Goal: Complete application form: Complete application form

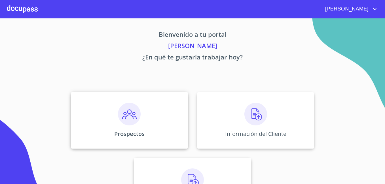
click at [129, 116] on img at bounding box center [129, 114] width 23 height 23
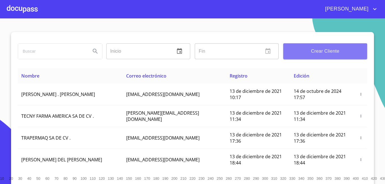
click at [302, 57] on button "Crear Cliente" at bounding box center [325, 51] width 84 height 16
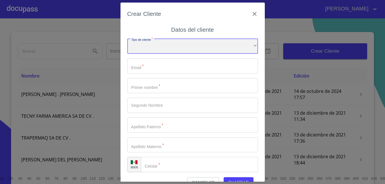
click at [233, 43] on div "​" at bounding box center [192, 46] width 131 height 15
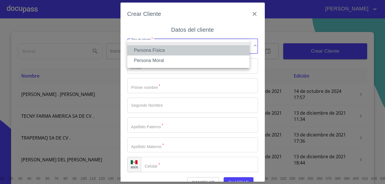
click at [230, 51] on li "Persona Física" at bounding box center [188, 50] width 122 height 10
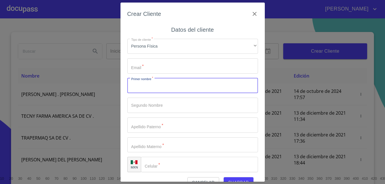
click at [215, 90] on input "Tipo de cliente   *" at bounding box center [192, 85] width 131 height 15
paste input "KARELYDANIELA"
drag, startPoint x: 146, startPoint y: 86, endPoint x: 164, endPoint y: 86, distance: 17.9
click at [164, 86] on input "KARELYDANIELA" at bounding box center [182, 85] width 111 height 15
type input "KARELY"
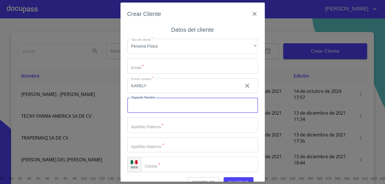
click at [152, 108] on input "Tipo de cliente   *" at bounding box center [192, 105] width 131 height 15
paste input "[PERSON_NAME]"
type input "[PERSON_NAME]"
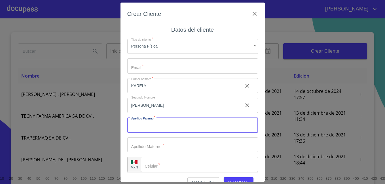
click at [160, 126] on input "Tipo de cliente   *" at bounding box center [192, 125] width 131 height 15
type input "m"
type input "[PERSON_NAME]"
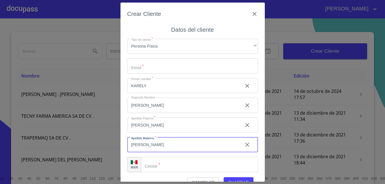
type input "[PERSON_NAME]"
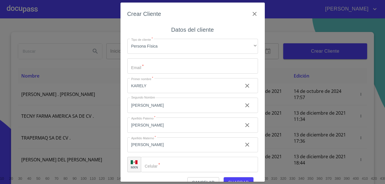
scroll to position [4, 0]
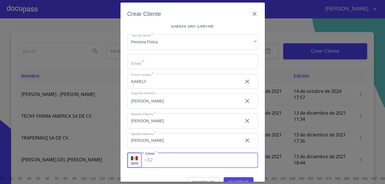
click at [212, 165] on input "Tipo de cliente   *" at bounding box center [206, 160] width 103 height 15
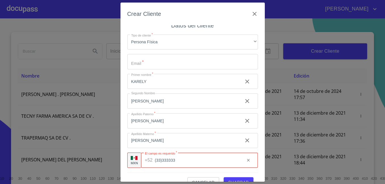
type input "(33)333333"
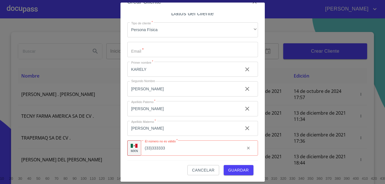
scroll to position [12, 0]
click at [241, 168] on span "Guardar" at bounding box center [238, 170] width 21 height 7
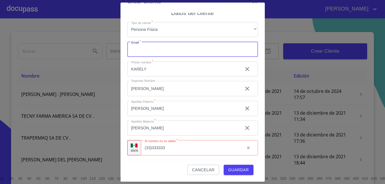
click at [168, 49] on input "Tipo de cliente   *" at bounding box center [192, 49] width 131 height 15
type input "ddkd@gmai.com"
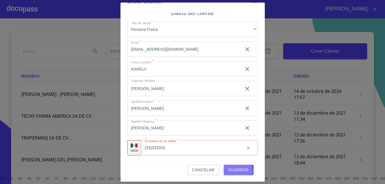
click at [233, 171] on span "Guardar" at bounding box center [238, 170] width 21 height 7
type input "[PHONE_NUMBER]"
click at [233, 166] on button "Guardar" at bounding box center [239, 170] width 30 height 10
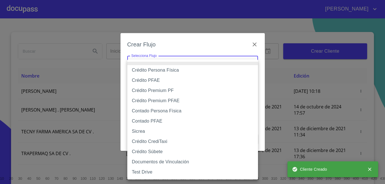
click at [199, 68] on body "MIGUEL Inicio ​ Fin ​ Crear Cliente Nombre Correo electrónico Registro Edición …" at bounding box center [192, 92] width 385 height 184
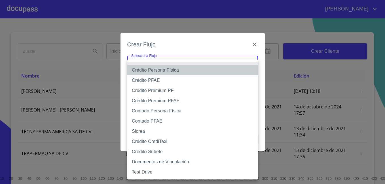
click at [199, 68] on li "Crédito Persona Física" at bounding box center [192, 70] width 131 height 10
type input "61b033e49b8c202ad5bb7912"
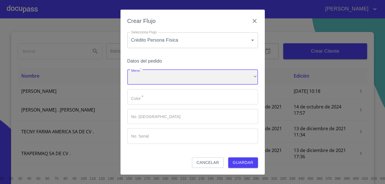
click at [198, 77] on div "​" at bounding box center [192, 77] width 131 height 15
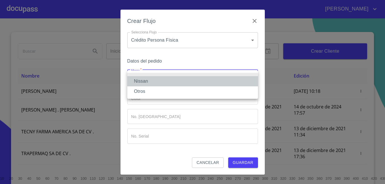
click at [195, 84] on li "Nissan" at bounding box center [192, 81] width 131 height 10
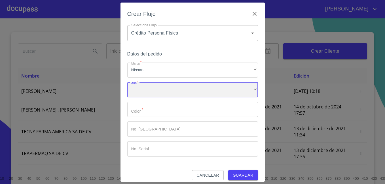
click at [178, 94] on div "​" at bounding box center [192, 89] width 131 height 15
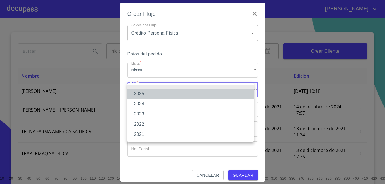
click at [146, 95] on li "2025" at bounding box center [190, 94] width 126 height 10
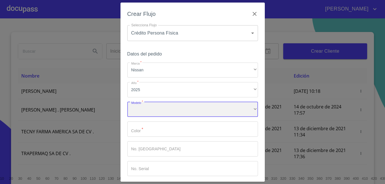
click at [150, 111] on div "​" at bounding box center [192, 109] width 131 height 15
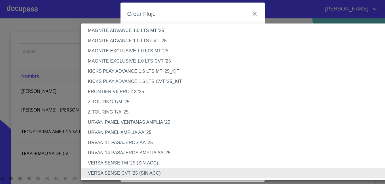
scroll to position [94, 0]
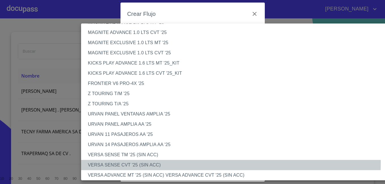
click at [153, 163] on li "VERSA SENSE CVT '25 (SIN ACC)" at bounding box center [239, 165] width 317 height 10
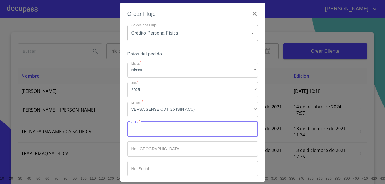
click at [161, 128] on input "Marca   *" at bounding box center [192, 129] width 131 height 15
type input "blanco"
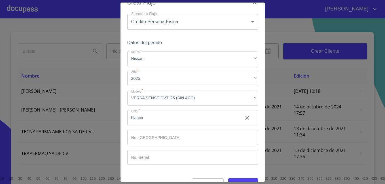
scroll to position [25, 0]
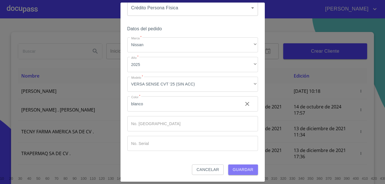
click at [244, 170] on span "Guardar" at bounding box center [243, 169] width 21 height 7
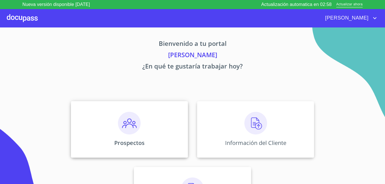
click at [127, 136] on div "Prospectos" at bounding box center [129, 129] width 117 height 57
click at [255, 128] on img at bounding box center [255, 123] width 23 height 23
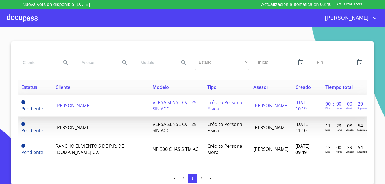
click at [82, 106] on td "[PERSON_NAME] [PERSON_NAME]" at bounding box center [100, 106] width 97 height 22
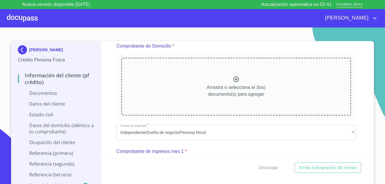
scroll to position [159, 0]
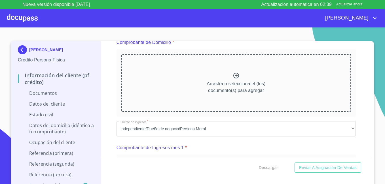
click at [234, 75] on icon at bounding box center [236, 76] width 6 height 6
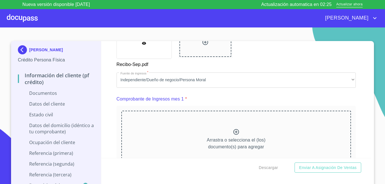
scroll to position [393, 0]
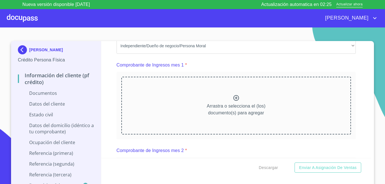
click at [234, 130] on div "Arrastra o selecciona el (los) documento(s) para agregar" at bounding box center [236, 106] width 230 height 58
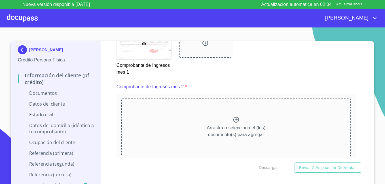
scroll to position [661, 0]
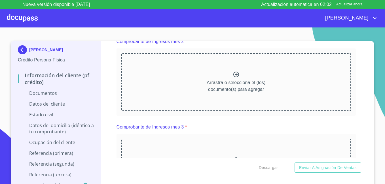
click at [233, 78] on icon at bounding box center [236, 74] width 7 height 7
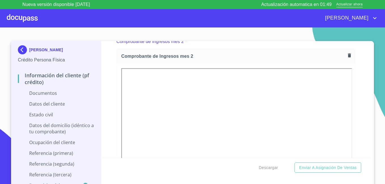
click at [371, 154] on div "KARELY DANIELA MORENO ORNELAS Crédito Persona Física Información del cliente (P…" at bounding box center [192, 117] width 363 height 152
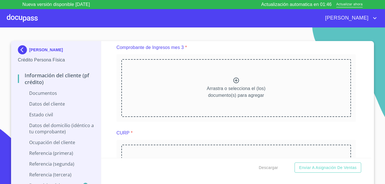
scroll to position [910, 0]
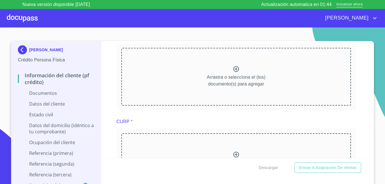
click at [235, 73] on icon at bounding box center [236, 69] width 7 height 7
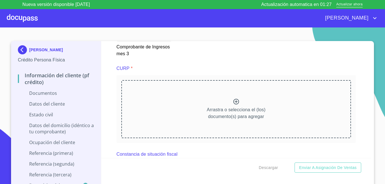
scroll to position [1119, 0]
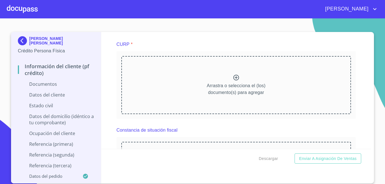
scroll to position [1131, 0]
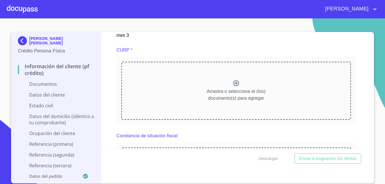
click at [233, 86] on icon at bounding box center [236, 84] width 6 height 6
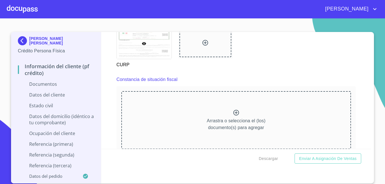
scroll to position [1347, 0]
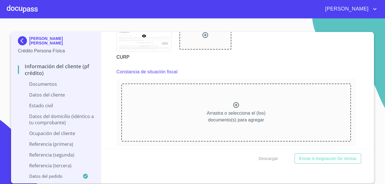
click at [234, 109] on icon at bounding box center [236, 105] width 7 height 7
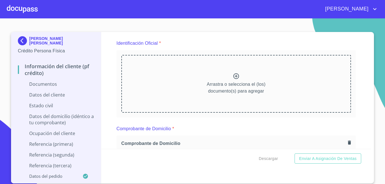
scroll to position [68, 0]
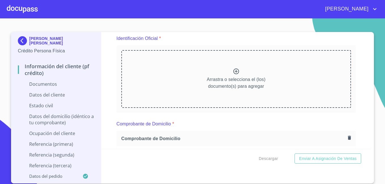
click at [233, 71] on icon at bounding box center [236, 72] width 6 height 6
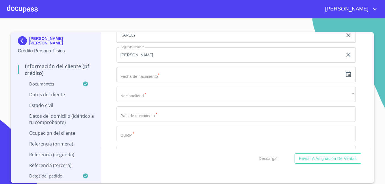
scroll to position [1837, 0]
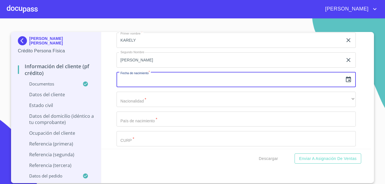
click at [164, 87] on input "text" at bounding box center [230, 79] width 226 height 15
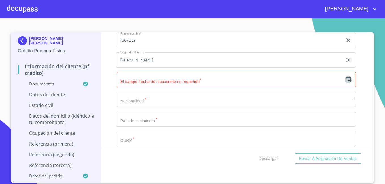
click at [345, 83] on icon "button" at bounding box center [348, 79] width 7 height 7
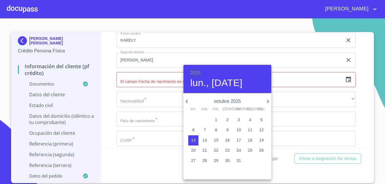
click at [199, 75] on h6 "2025" at bounding box center [195, 73] width 10 height 8
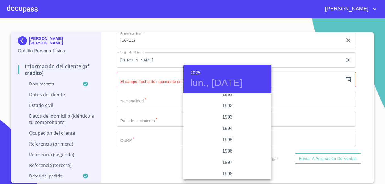
scroll to position [748, 0]
click at [235, 132] on div "1994" at bounding box center [227, 133] width 88 height 11
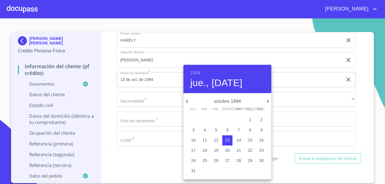
click at [187, 102] on icon "button" at bounding box center [186, 101] width 7 height 7
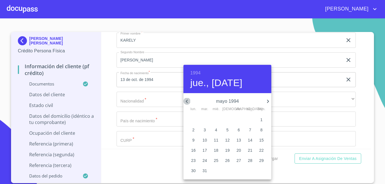
click at [187, 102] on icon "button" at bounding box center [186, 101] width 7 height 7
click at [227, 128] on p "7" at bounding box center [227, 130] width 2 height 6
type input "7 de abr. de 1994"
click at [293, 108] on div at bounding box center [192, 92] width 385 height 184
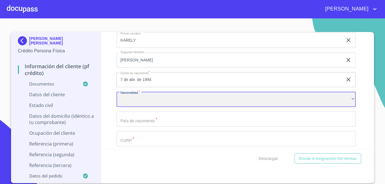
click at [293, 107] on div "​" at bounding box center [236, 99] width 239 height 15
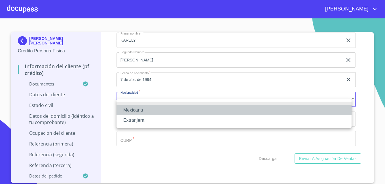
click at [267, 115] on li "Mexicana" at bounding box center [234, 110] width 235 height 10
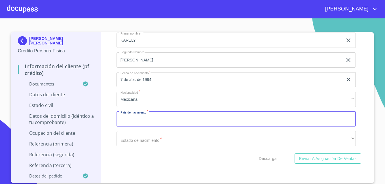
click at [270, 127] on input "Documento de identificación   *" at bounding box center [236, 119] width 239 height 15
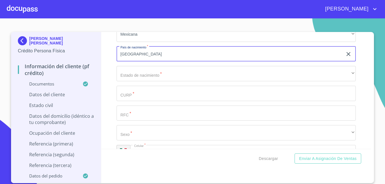
scroll to position [1905, 0]
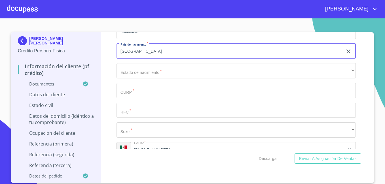
type input "[GEOGRAPHIC_DATA]"
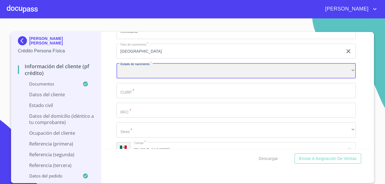
click at [213, 79] on div "​" at bounding box center [236, 70] width 239 height 15
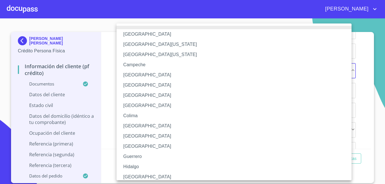
click at [170, 176] on li "[GEOGRAPHIC_DATA]" at bounding box center [236, 177] width 239 height 10
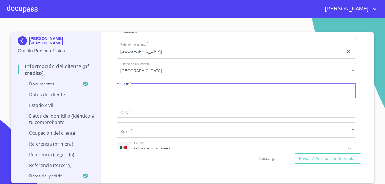
click at [144, 98] on input "Documento de identificación   *" at bounding box center [236, 90] width 239 height 15
paste input "MOOK940407MJCRRR07"
type input "MOOK940407MJCRRR07"
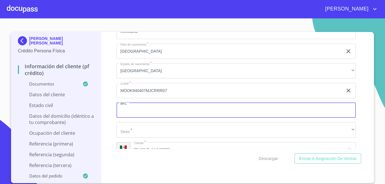
click at [140, 114] on input "Documento de identificación   *" at bounding box center [236, 110] width 239 height 15
paste input "MOOK940407K1A"
type input "MOOK940407K1A"
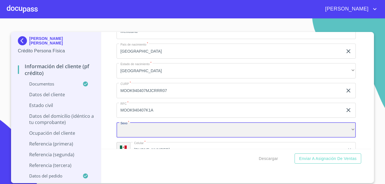
click at [212, 135] on div "​" at bounding box center [236, 129] width 239 height 15
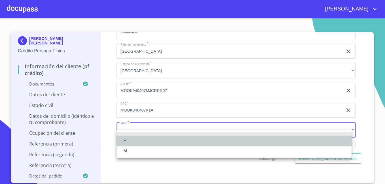
click at [199, 142] on li "F" at bounding box center [234, 141] width 235 height 10
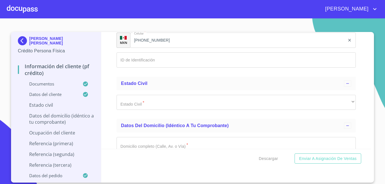
scroll to position [2018, 0]
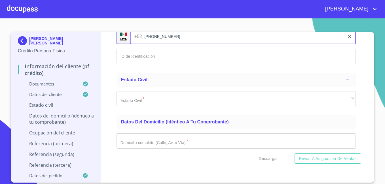
click at [183, 44] on input "[PHONE_NUMBER]" at bounding box center [244, 36] width 200 height 15
type input "[PHONE_NUMBER]"
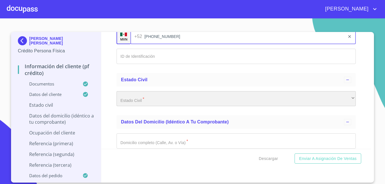
click at [185, 103] on div "​" at bounding box center [236, 98] width 239 height 15
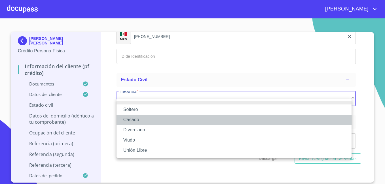
click at [241, 118] on li "Casado" at bounding box center [234, 120] width 235 height 10
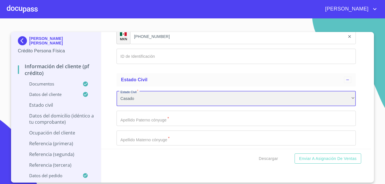
click at [237, 107] on div "Casado" at bounding box center [236, 98] width 239 height 15
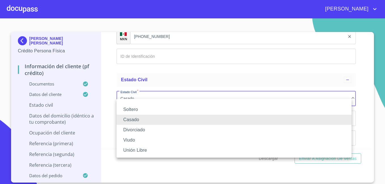
click at [134, 108] on li "Soltero" at bounding box center [234, 110] width 235 height 10
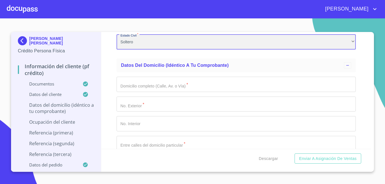
scroll to position [2086, 0]
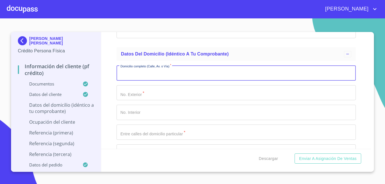
click at [162, 76] on input "Documento de identificación   *" at bounding box center [236, 72] width 239 height 15
type input "m"
type input "[PERSON_NAME]"
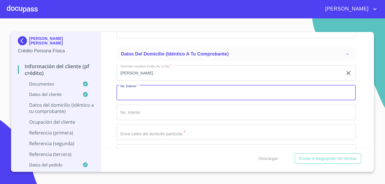
click at [157, 100] on input "Documento de identificación   *" at bounding box center [236, 92] width 239 height 15
type input "258"
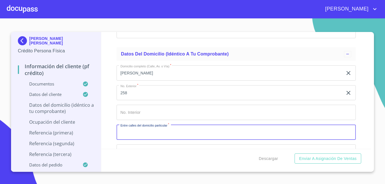
click at [138, 138] on input "Documento de identificación   *" at bounding box center [236, 132] width 239 height 15
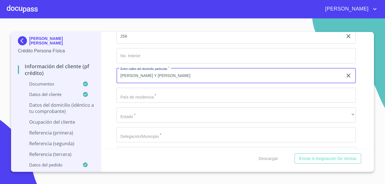
scroll to position [2154, 0]
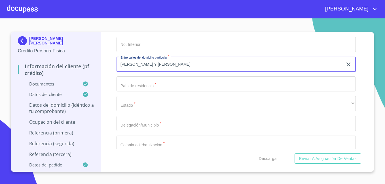
type input "[PERSON_NAME] Y [PERSON_NAME]"
click at [216, 90] on input "Documento de identificación   *" at bounding box center [236, 84] width 239 height 15
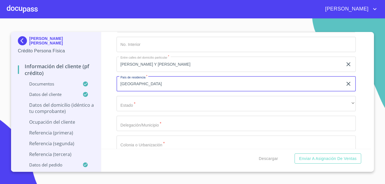
type input "[GEOGRAPHIC_DATA]"
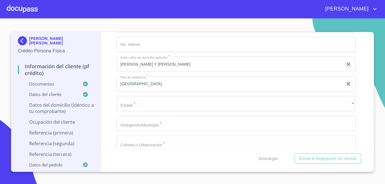
drag, startPoint x: 359, startPoint y: 114, endPoint x: 223, endPoint y: 112, distance: 136.1
click at [359, 114] on div "Información del cliente (PF crédito) Documentos Documento de identificación   *…" at bounding box center [236, 90] width 270 height 117
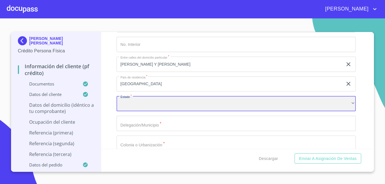
click at [217, 108] on div "​" at bounding box center [236, 103] width 239 height 15
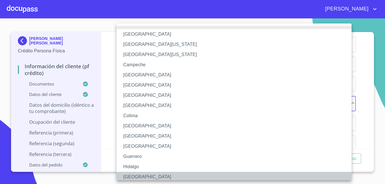
click at [161, 173] on li "[GEOGRAPHIC_DATA]" at bounding box center [236, 177] width 239 height 10
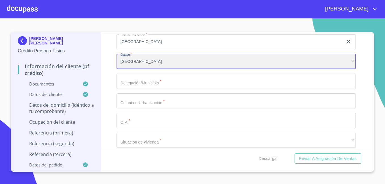
scroll to position [2200, 0]
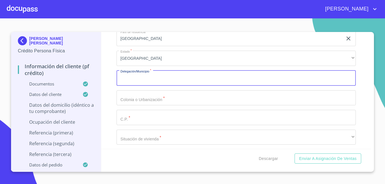
click at [232, 85] on input "Documento de identificación   *" at bounding box center [236, 78] width 239 height 15
type input "JOCOTEPEC"
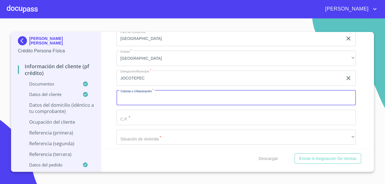
click at [202, 106] on input "Documento de identificación   *" at bounding box center [236, 97] width 239 height 15
type input "CENTRO"
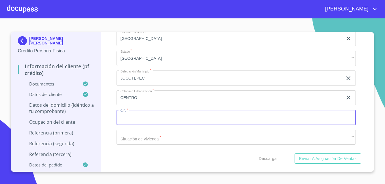
click at [146, 125] on input "Documento de identificación   *" at bounding box center [236, 117] width 239 height 15
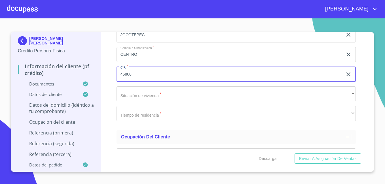
scroll to position [2245, 0]
type input "45800"
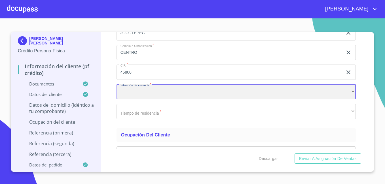
click at [181, 100] on div "​" at bounding box center [236, 91] width 239 height 15
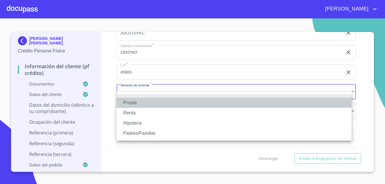
click at [166, 100] on li "Propia" at bounding box center [234, 103] width 235 height 10
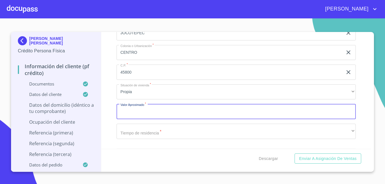
click at [250, 119] on input "Documento de identificación   *" at bounding box center [236, 111] width 239 height 15
type input "$4,000,000"
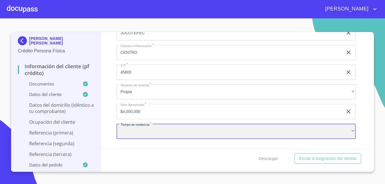
click at [231, 139] on div "​" at bounding box center [236, 131] width 239 height 15
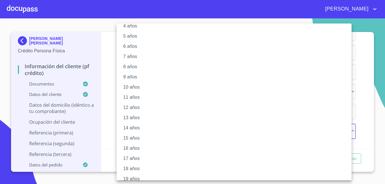
scroll to position [65, 0]
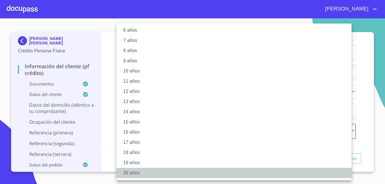
click at [128, 174] on li "20 años" at bounding box center [236, 173] width 239 height 10
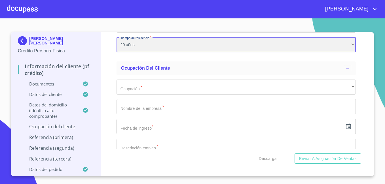
scroll to position [2359, 0]
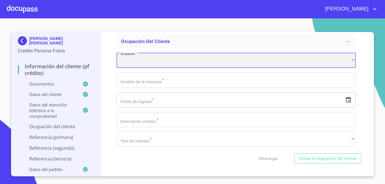
click at [134, 68] on div "​" at bounding box center [236, 60] width 239 height 15
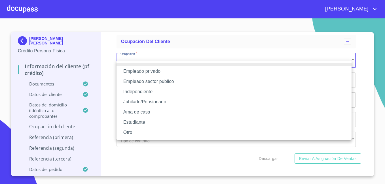
click at [134, 71] on li "Empleado privado" at bounding box center [234, 71] width 235 height 10
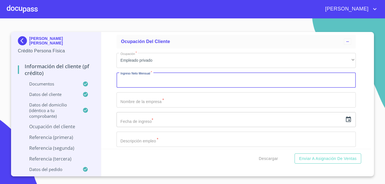
click at [138, 88] on input "Documento de identificación   *" at bounding box center [236, 80] width 239 height 15
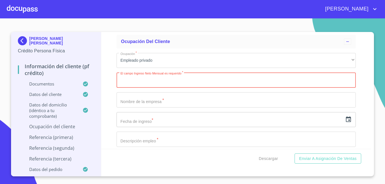
click at [153, 86] on input "Documento de identificación   *" at bounding box center [236, 80] width 239 height 15
type input "24000"
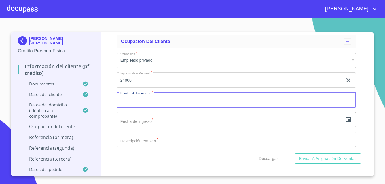
click at [133, 108] on input "Documento de identificación   *" at bounding box center [236, 99] width 239 height 15
type input "Driskolk"
click at [198, 125] on input "text" at bounding box center [230, 119] width 226 height 15
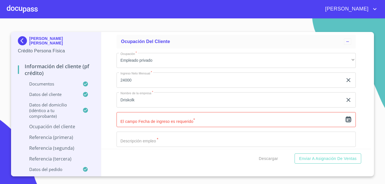
click at [345, 123] on icon "button" at bounding box center [348, 119] width 7 height 7
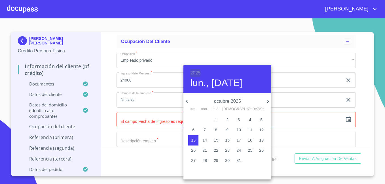
click at [195, 72] on h6 "2025" at bounding box center [195, 73] width 10 height 8
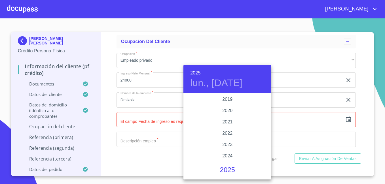
scroll to position [1066, 0]
click at [234, 98] on div "2019" at bounding box center [227, 99] width 88 height 11
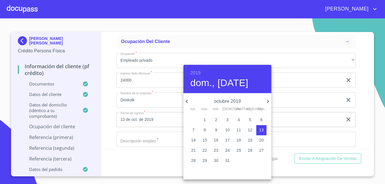
click at [188, 100] on icon "button" at bounding box center [186, 101] width 7 height 7
click at [229, 122] on span "1" at bounding box center [227, 120] width 10 height 6
type input "1 de ago. de 2019"
click at [159, 147] on div at bounding box center [192, 92] width 385 height 184
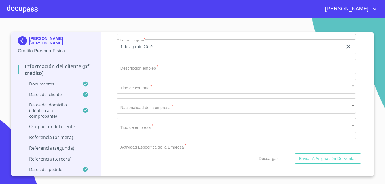
scroll to position [2438, 0]
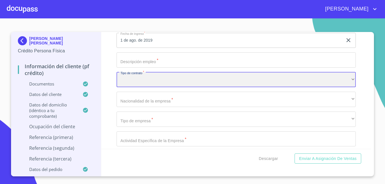
click at [324, 88] on div "​" at bounding box center [236, 79] width 239 height 15
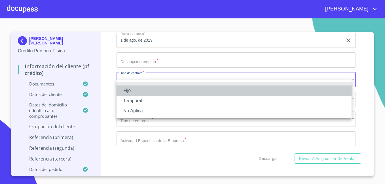
click at [271, 92] on li "Fijo" at bounding box center [234, 91] width 235 height 10
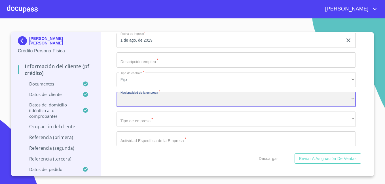
click at [280, 107] on div "​" at bounding box center [236, 99] width 239 height 15
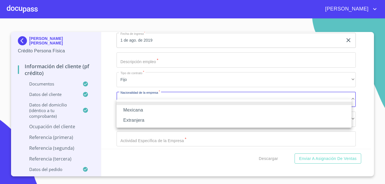
click at [276, 113] on li "Mexicana" at bounding box center [234, 110] width 235 height 10
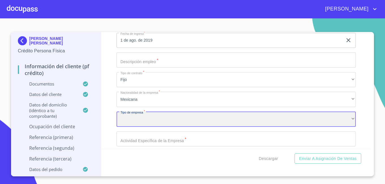
click at [287, 126] on div "​" at bounding box center [236, 119] width 239 height 15
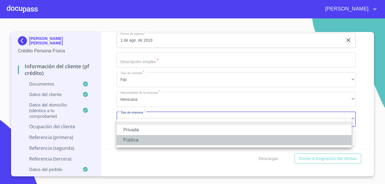
click at [249, 135] on li "Pública" at bounding box center [234, 140] width 235 height 10
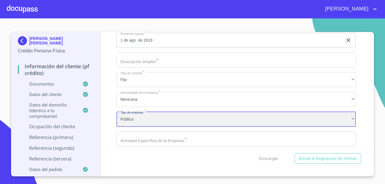
click at [243, 126] on div "Pública" at bounding box center [236, 119] width 239 height 15
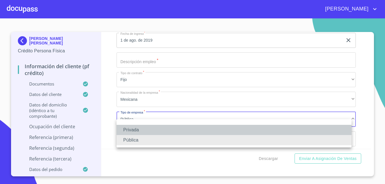
click at [183, 128] on li "Privada" at bounding box center [234, 130] width 235 height 10
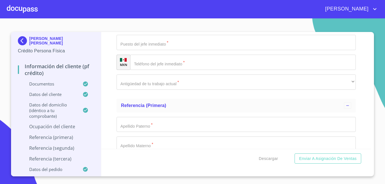
scroll to position [2733, 0]
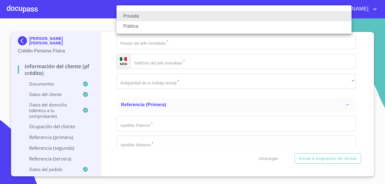
click at [368, 36] on div at bounding box center [192, 92] width 385 height 184
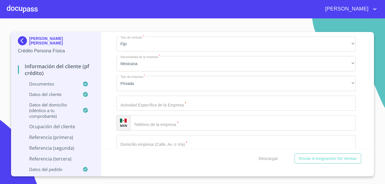
click at [368, 36] on div "Privada Pública" at bounding box center [192, 92] width 385 height 184
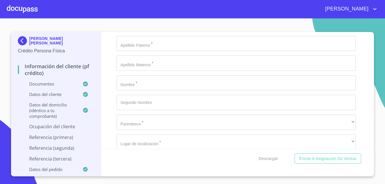
scroll to position [2818, 0]
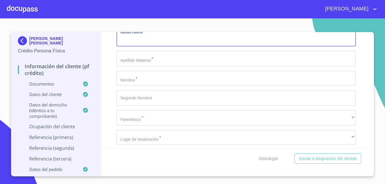
click at [154, 47] on input "Documento de identificación   *" at bounding box center [236, 38] width 239 height 15
type input "[PERSON_NAME]"
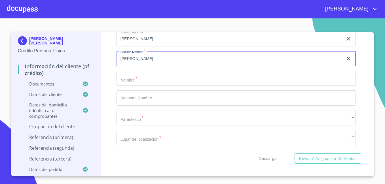
type input "[PERSON_NAME]"
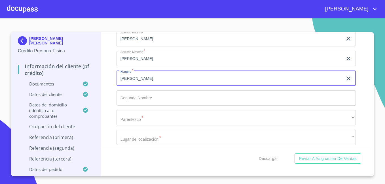
type input "[PERSON_NAME]"
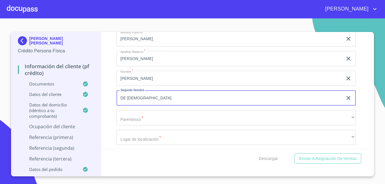
type input "DE [DEMOGRAPHIC_DATA]"
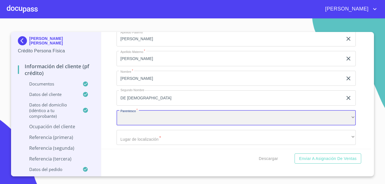
click at [232, 126] on div "​" at bounding box center [236, 117] width 239 height 15
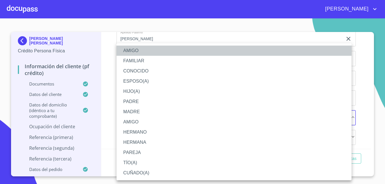
click at [157, 51] on li "AMIGO" at bounding box center [234, 51] width 235 height 10
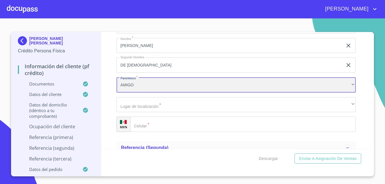
scroll to position [2863, 0]
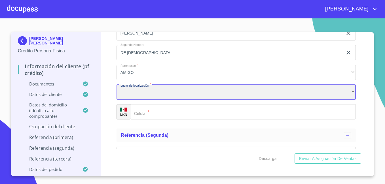
click at [280, 94] on div "​" at bounding box center [236, 92] width 239 height 15
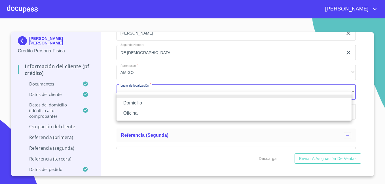
click at [251, 103] on li "Domicilio" at bounding box center [234, 103] width 235 height 10
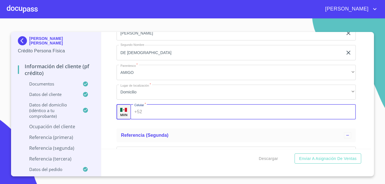
click at [226, 120] on input "Documento de identificación   *" at bounding box center [249, 111] width 211 height 15
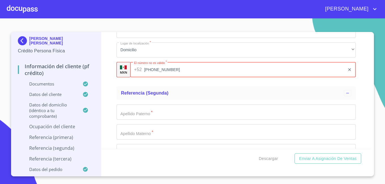
scroll to position [2908, 0]
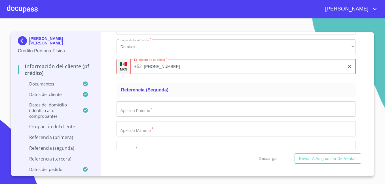
type input "[PHONE_NUMBER]"
click at [195, 117] on input "Documento de identificación   *" at bounding box center [236, 108] width 239 height 15
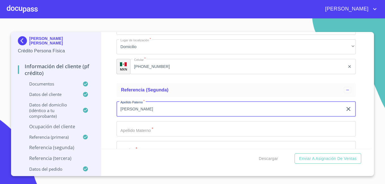
type input "[PERSON_NAME]"
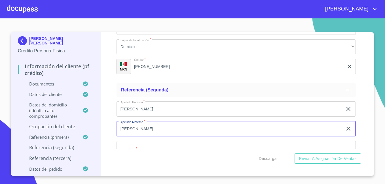
type input "[PERSON_NAME]"
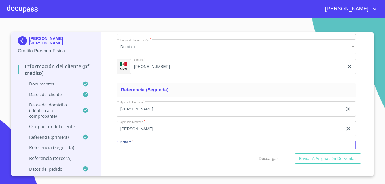
scroll to position [2922, 0]
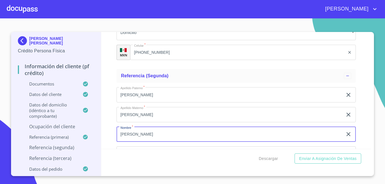
type input "[PERSON_NAME]"
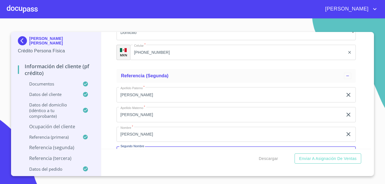
scroll to position [2993, 0]
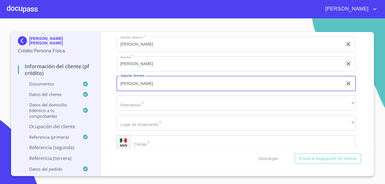
type input "[PERSON_NAME]"
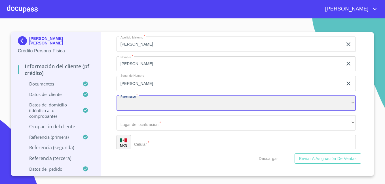
click at [213, 109] on div "​" at bounding box center [236, 103] width 239 height 15
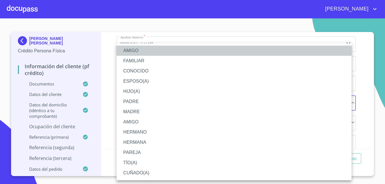
click at [172, 50] on li "AMIGO" at bounding box center [234, 51] width 235 height 10
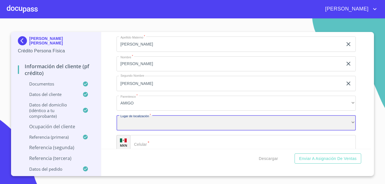
click at [344, 131] on div "​" at bounding box center [236, 122] width 239 height 15
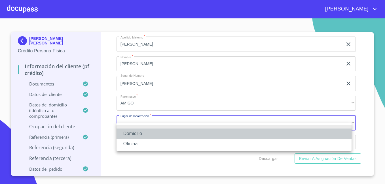
click at [258, 136] on li "Domicilio" at bounding box center [234, 134] width 235 height 10
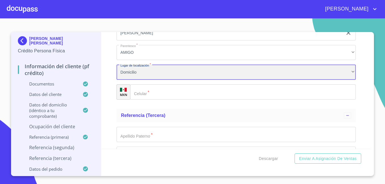
scroll to position [3050, 0]
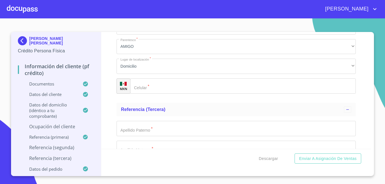
drag, startPoint x: 228, startPoint y: 102, endPoint x: 229, endPoint y: 92, distance: 9.7
click at [229, 92] on div "Apellido [PERSON_NAME]   * [PERSON_NAME] ​ Apellido Materno   * [PERSON_NAME] ​…" at bounding box center [236, 26] width 239 height 143
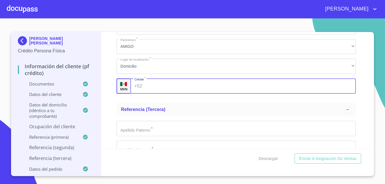
click at [229, 92] on input "Documento de identificación   *" at bounding box center [249, 86] width 211 height 15
type input "[PHONE_NUMBER]"
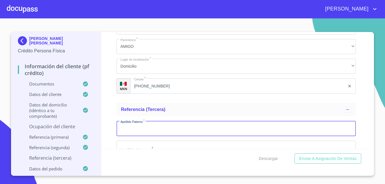
click at [169, 136] on input "Documento de identificación   *" at bounding box center [236, 128] width 239 height 15
type input "RAMEÑO"
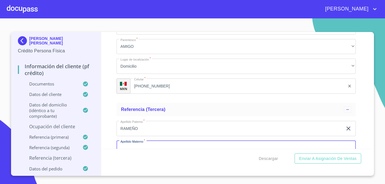
scroll to position [3064, 0]
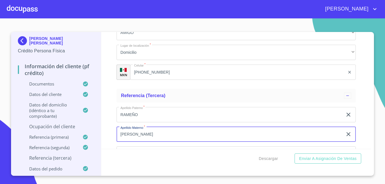
type input "[PERSON_NAME]"
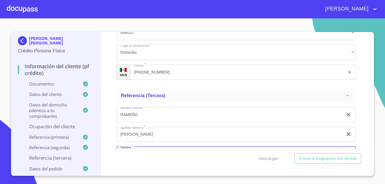
scroll to position [3134, 0]
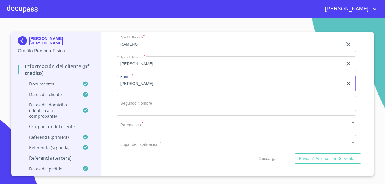
type input "[PERSON_NAME]"
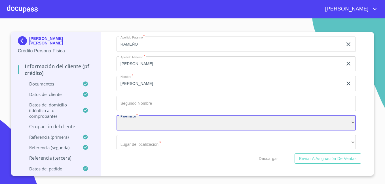
click at [169, 131] on div "​" at bounding box center [236, 123] width 239 height 15
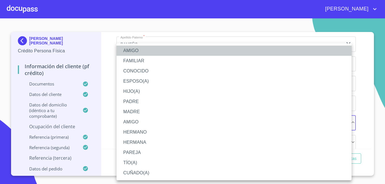
click at [191, 47] on li "AMIGO" at bounding box center [234, 51] width 235 height 10
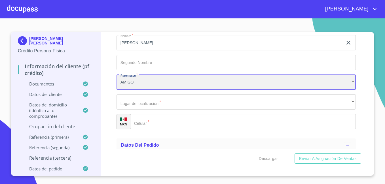
scroll to position [3180, 0]
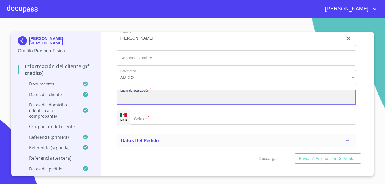
click at [216, 105] on div "​" at bounding box center [236, 97] width 239 height 15
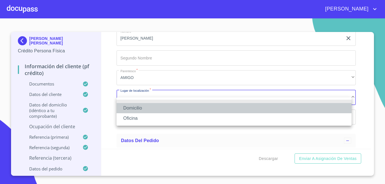
click at [198, 111] on li "Domicilio" at bounding box center [234, 108] width 235 height 10
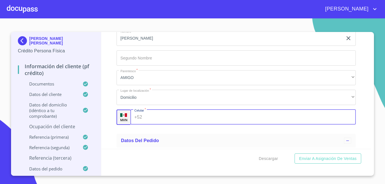
click at [192, 121] on input "Documento de identificación   *" at bounding box center [249, 117] width 211 height 15
type input "[PHONE_NUMBER]"
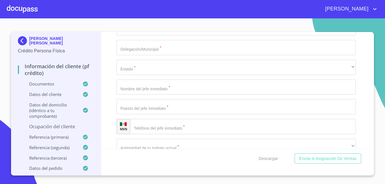
scroll to position [2659, 0]
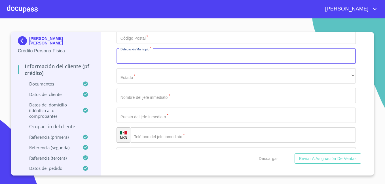
click at [270, 64] on input "Documento de identificación   *" at bounding box center [236, 55] width 239 height 15
type input "JOCOTEPEC"
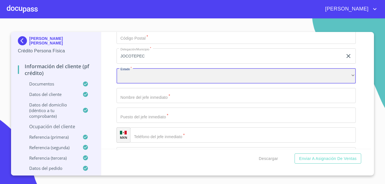
click at [219, 84] on div "​" at bounding box center [236, 75] width 239 height 15
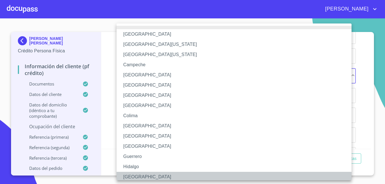
click at [142, 178] on li "[GEOGRAPHIC_DATA]" at bounding box center [236, 177] width 239 height 10
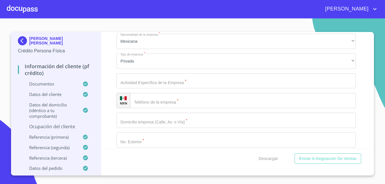
scroll to position [2489, 0]
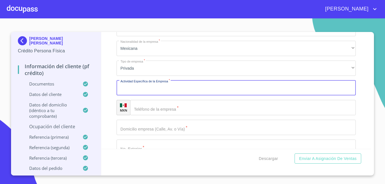
click at [240, 94] on input "Documento de identificación   *" at bounding box center [236, 88] width 239 height 15
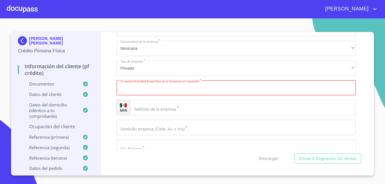
click at [173, 96] on input "Documento de identificación   *" at bounding box center [236, 88] width 239 height 15
type input "a"
type input "AREA ADMNISTRATIVA"
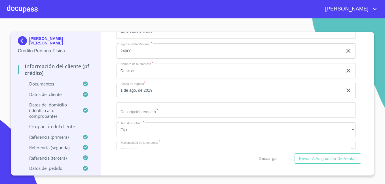
scroll to position [2387, 0]
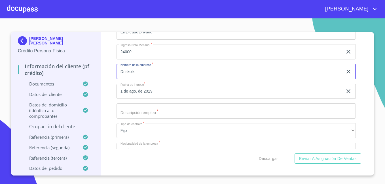
click at [147, 79] on input "Driskolk" at bounding box center [230, 71] width 226 height 15
paste input "[PERSON_NAME] Operaciones S.A. de C.V."
type input "[PERSON_NAME] Operaciones S.A. de C.V."
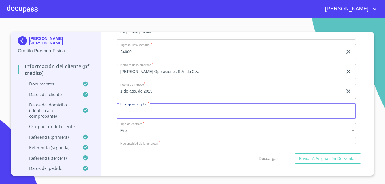
click at [221, 119] on input "Documento de identificación   *" at bounding box center [236, 110] width 239 height 15
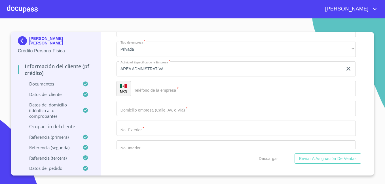
scroll to position [2531, 0]
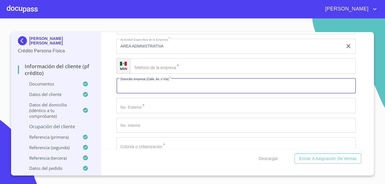
click at [164, 92] on input "Documento de identificación   *" at bounding box center [236, 85] width 239 height 15
type input "v"
type input "[PERSON_NAME]"
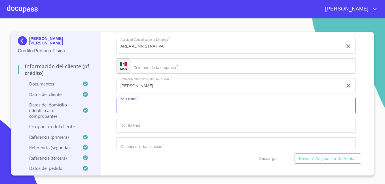
click at [151, 113] on input "Documento de identificación   *" at bounding box center [236, 105] width 239 height 15
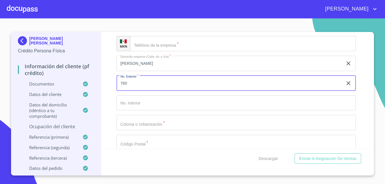
scroll to position [2553, 0]
type input "760"
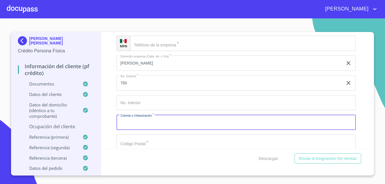
click at [291, 130] on input "Documento de identificación   *" at bounding box center [236, 122] width 239 height 15
type input "JOCOTEPEC"
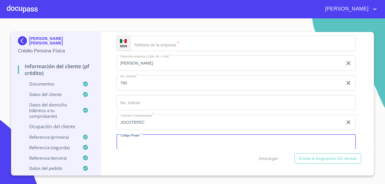
scroll to position [2561, 0]
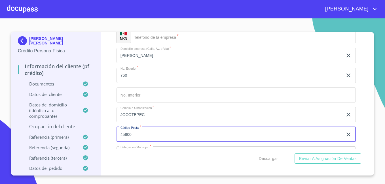
type input "45800"
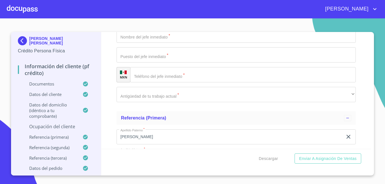
scroll to position [2727, 0]
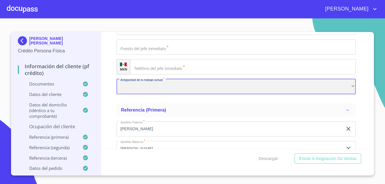
click at [218, 91] on div "​" at bounding box center [236, 86] width 239 height 15
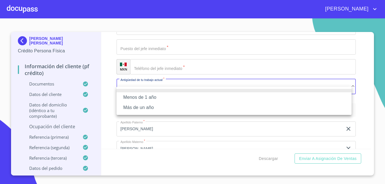
click at [215, 106] on li "Más de un año" at bounding box center [234, 108] width 235 height 10
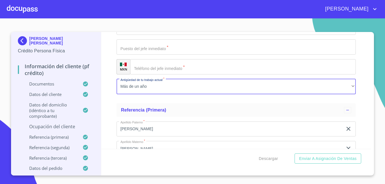
click at [385, 28] on html "[PERSON_NAME] [PERSON_NAME] Persona Física Información del cliente (PF crédito)…" at bounding box center [192, 92] width 385 height 184
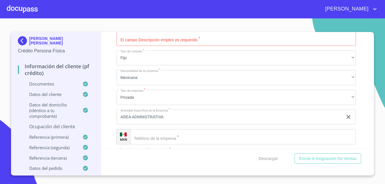
scroll to position [2448, 0]
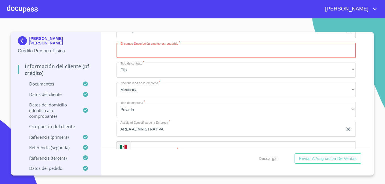
click at [174, 57] on input "Documento de identificación   *" at bounding box center [236, 50] width 239 height 15
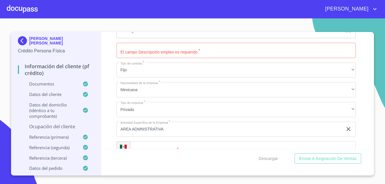
click at [212, 162] on div "Descargar Enviar a Asignación de Ventas" at bounding box center [236, 158] width 270 height 19
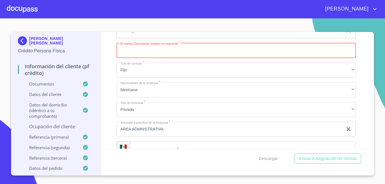
click at [182, 58] on input "Documento de identificación   *" at bounding box center [236, 50] width 239 height 15
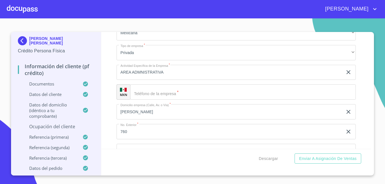
scroll to position [2516, 0]
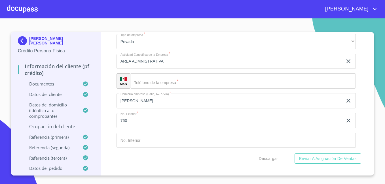
type input "PLANEADORA DE SUMINISTRO DE PLANTAS"
click at [262, 89] on input "Documento de identificación   *" at bounding box center [243, 80] width 226 height 15
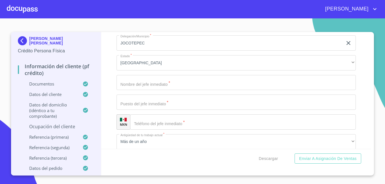
scroll to position [2674, 0]
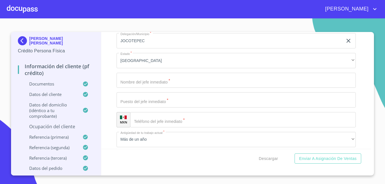
type input "[PHONE_NUMBER]"
click at [150, 83] on input "Documento de identificación   *" at bounding box center [236, 80] width 239 height 15
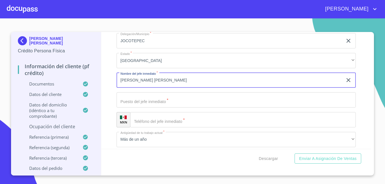
type input "[PERSON_NAME] [PERSON_NAME]"
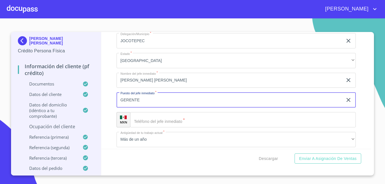
type input "GERENTE"
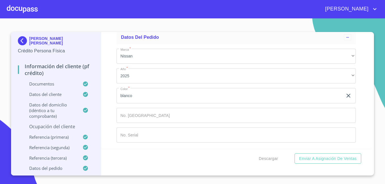
scroll to position [3290, 0]
type input "[PHONE_NUMBER]"
click at [268, 159] on span "Descargar" at bounding box center [268, 158] width 19 height 7
click at [204, 170] on div "Información del cliente (PF crédito) Documentos Documento de identificación   *…" at bounding box center [236, 103] width 270 height 143
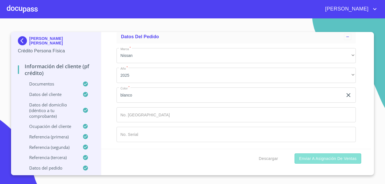
click at [310, 162] on button "Enviar a Asignación de Ventas" at bounding box center [328, 159] width 67 height 10
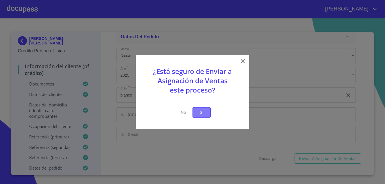
click at [200, 109] on span "Si" at bounding box center [201, 112] width 9 height 7
